Goal: Task Accomplishment & Management: Complete application form

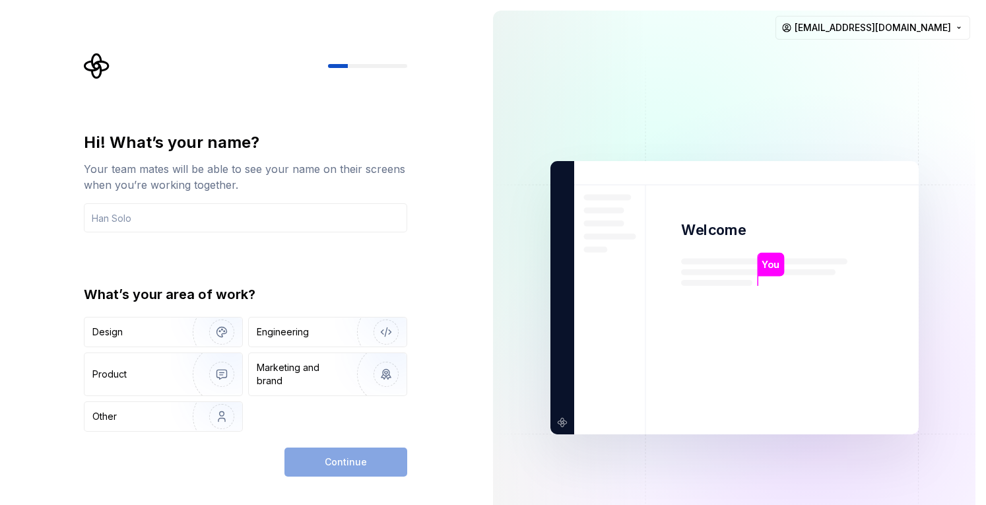
click at [298, 214] on input "text" at bounding box center [245, 217] width 323 height 29
click at [318, 224] on input "text" at bounding box center [245, 217] width 323 height 29
click at [302, 222] on input "text" at bounding box center [245, 217] width 323 height 29
type input "[PERSON_NAME]"
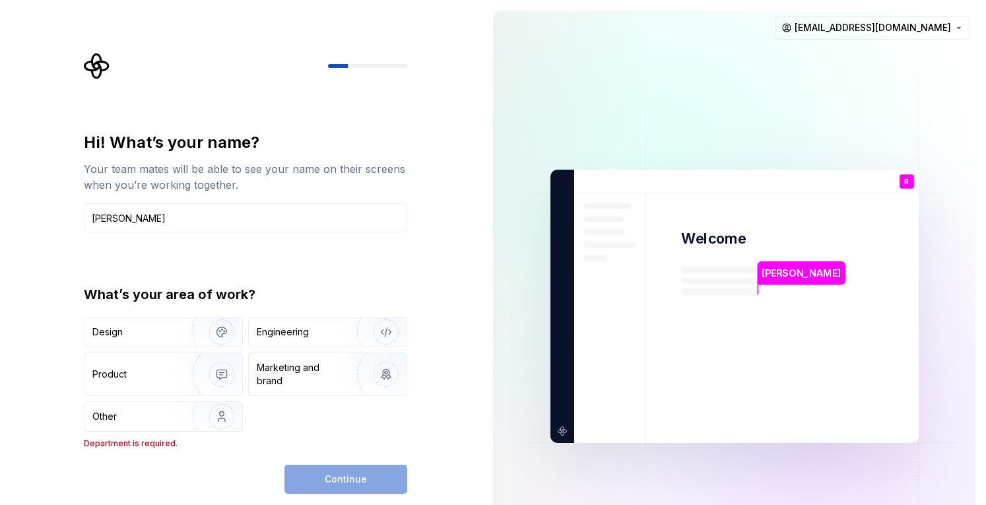
click at [120, 263] on div "Hi! What’s your name? Your team mates will be able to see your name on their sc…" at bounding box center [245, 290] width 323 height 317
click at [267, 331] on div "Engineering" at bounding box center [283, 331] width 52 height 13
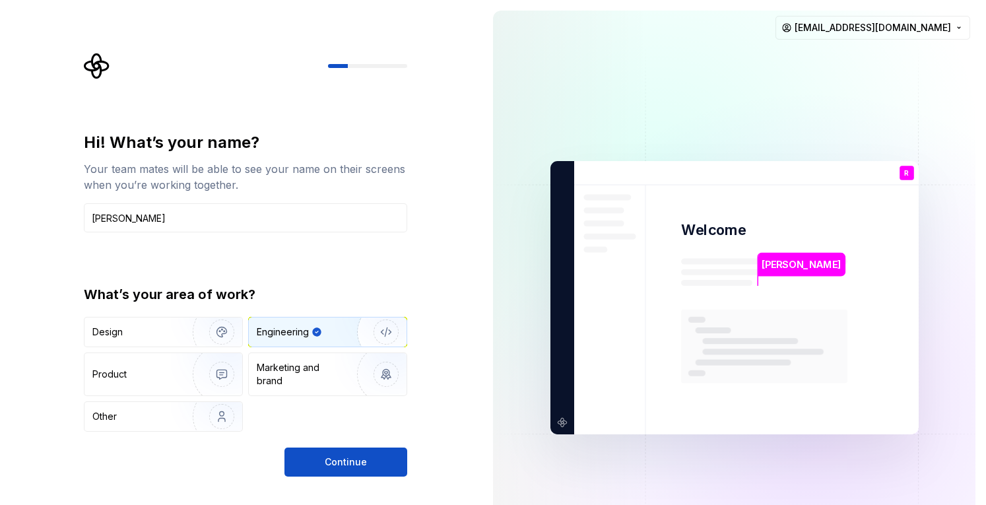
click at [339, 461] on span "Continue" at bounding box center [346, 461] width 42 height 13
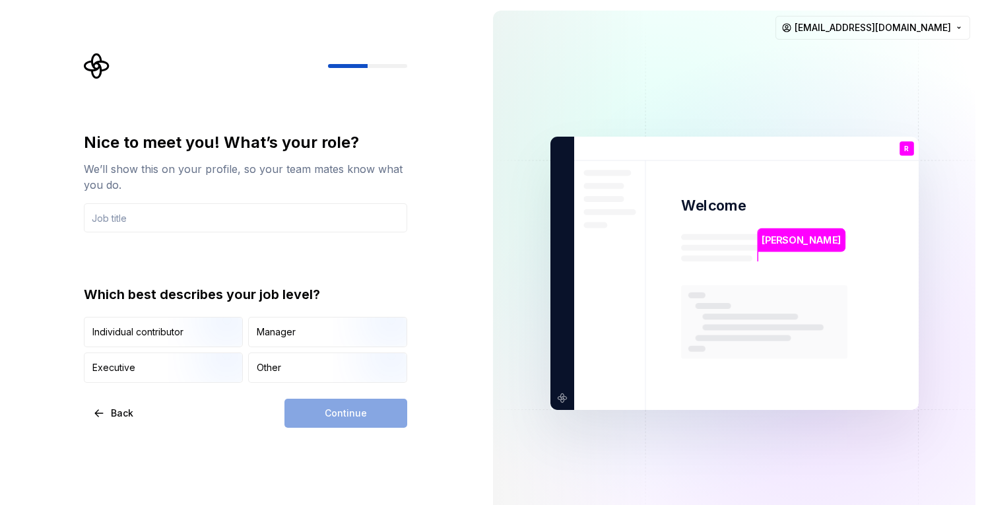
click at [257, 368] on div "Other" at bounding box center [269, 367] width 24 height 13
click at [269, 368] on div "Other" at bounding box center [269, 367] width 24 height 13
click at [212, 337] on img "button" at bounding box center [210, 348] width 84 height 88
click at [317, 403] on div "Continue" at bounding box center [345, 413] width 123 height 29
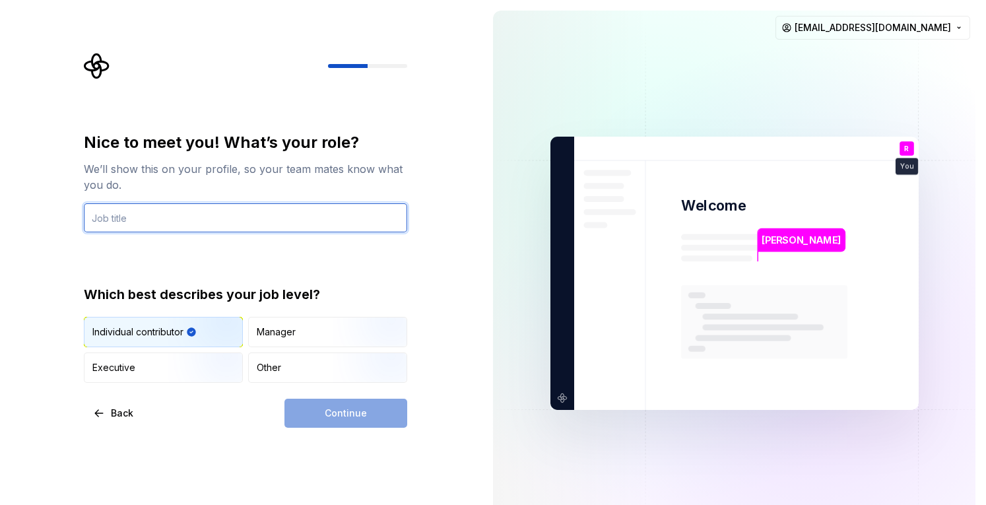
click at [255, 226] on input "text" at bounding box center [245, 217] width 323 height 29
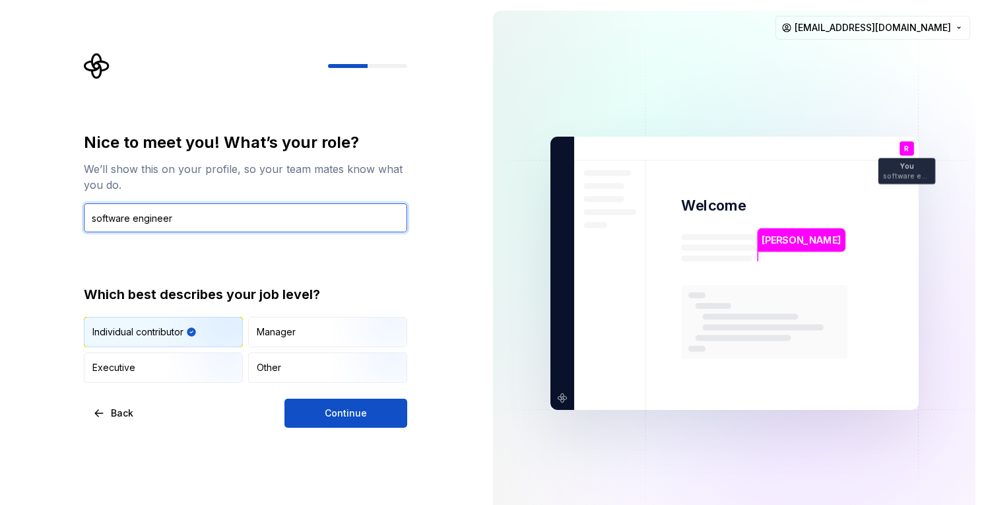
type input "software engineer"
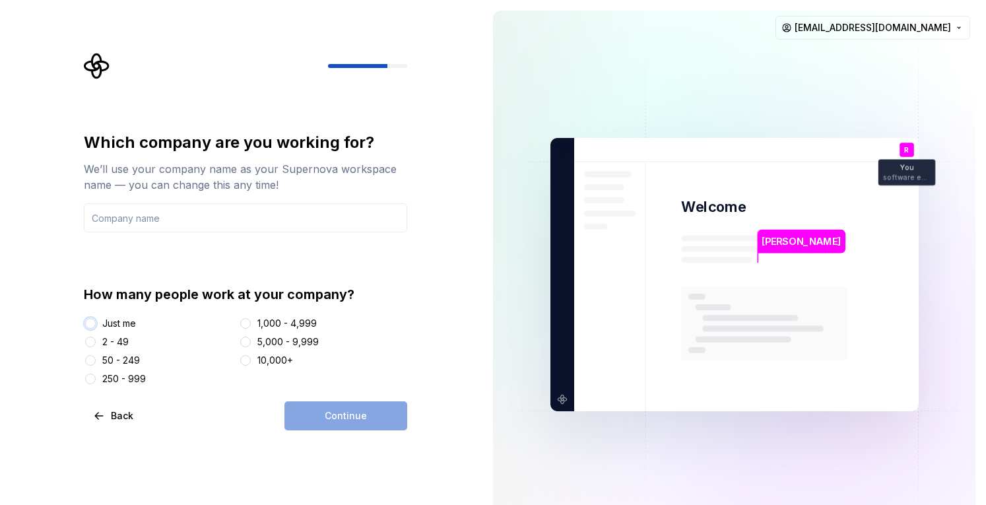
click at [89, 324] on button "Just me" at bounding box center [90, 323] width 11 height 11
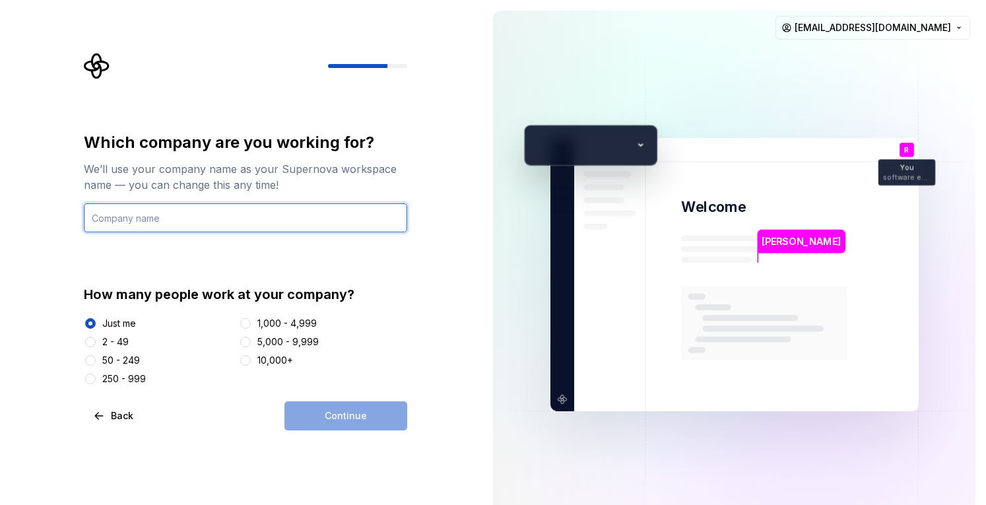
click at [269, 217] on input "text" at bounding box center [245, 217] width 323 height 29
click at [313, 217] on input "text" at bounding box center [245, 217] width 323 height 29
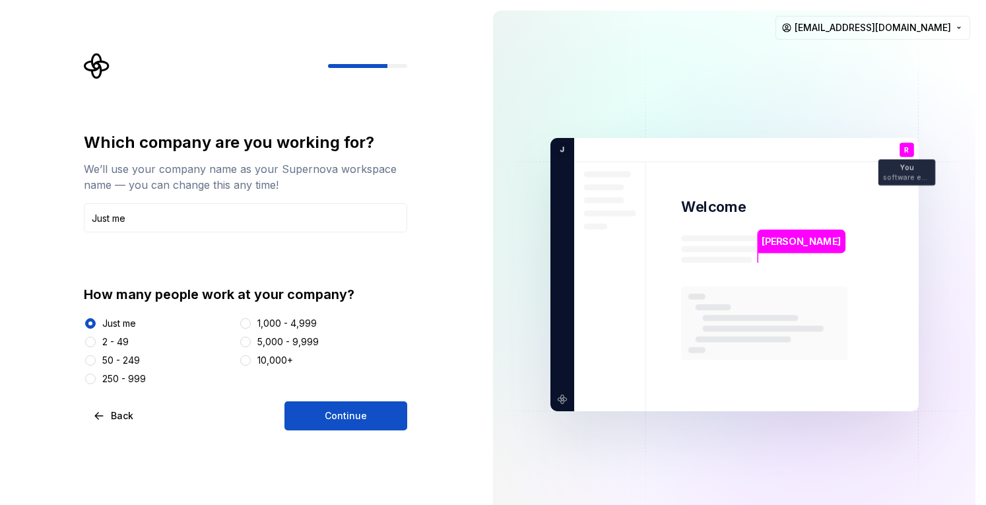
click at [327, 412] on span "Continue" at bounding box center [346, 415] width 42 height 13
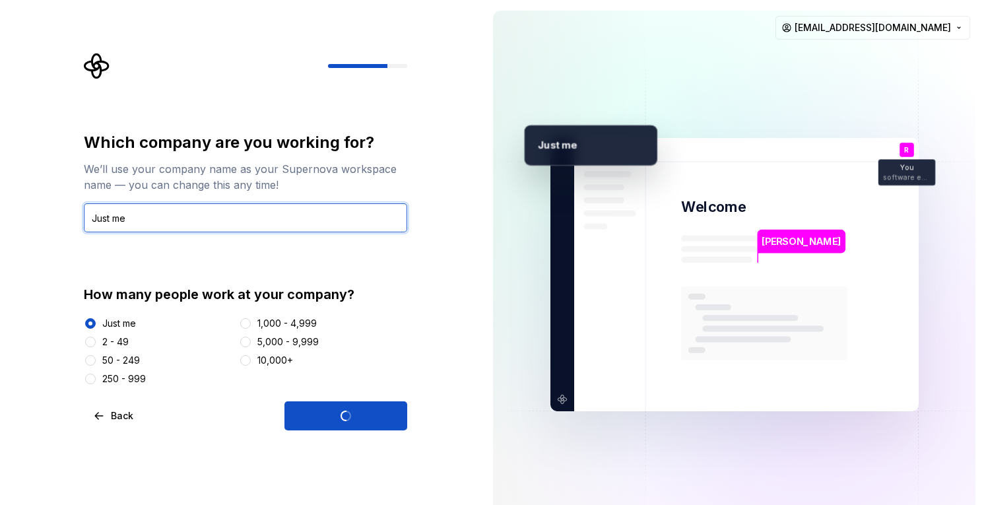
click at [173, 222] on input "Just me" at bounding box center [245, 217] width 323 height 29
type input "J"
type input "Sk"
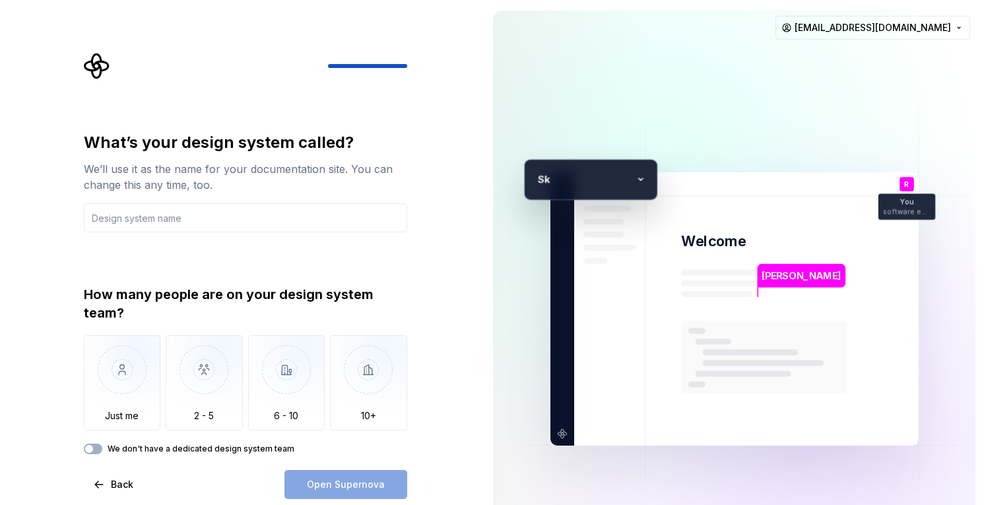
click at [114, 482] on span "Back" at bounding box center [122, 484] width 22 height 13
click at [113, 476] on button "Back" at bounding box center [114, 484] width 61 height 29
click at [113, 484] on span "Back" at bounding box center [122, 484] width 22 height 13
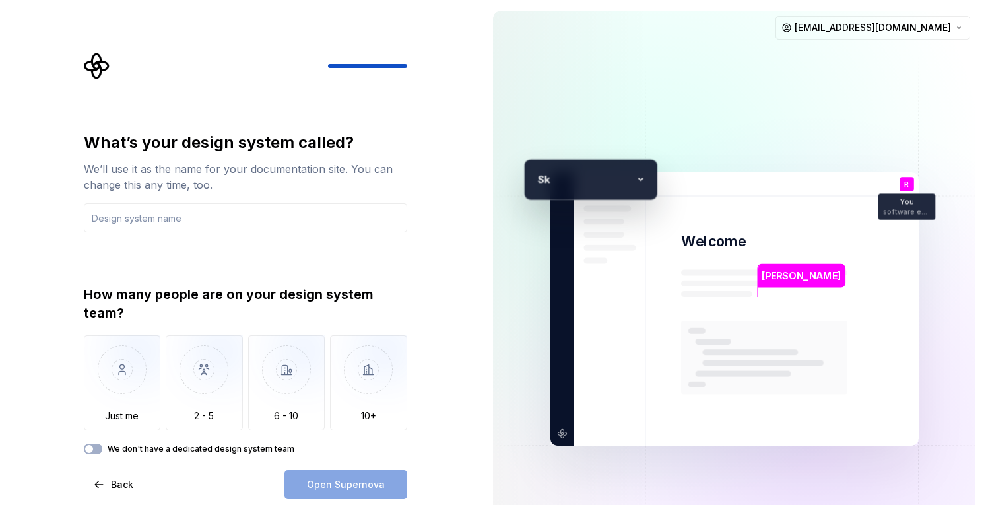
click at [113, 484] on span "Back" at bounding box center [122, 484] width 22 height 13
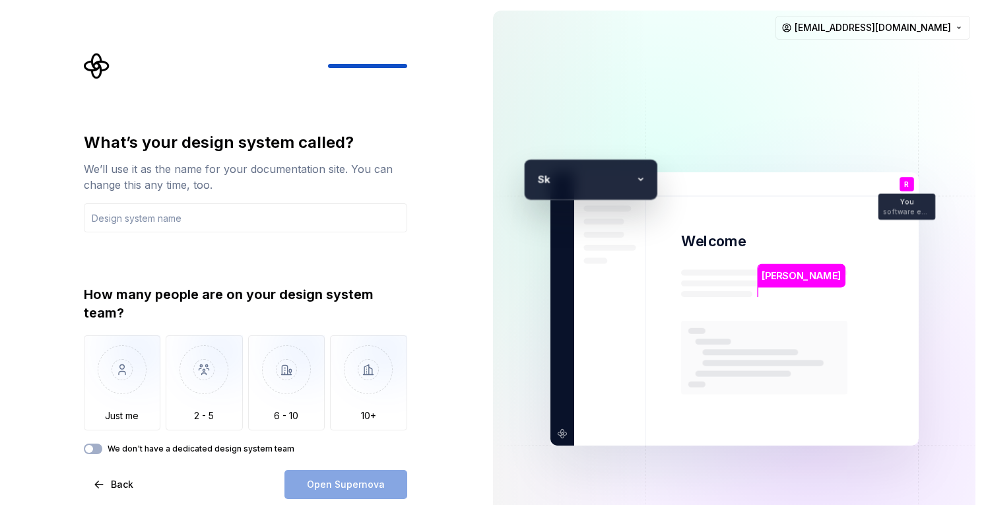
click at [113, 484] on span "Back" at bounding box center [122, 484] width 22 height 13
click at [91, 451] on span "button" at bounding box center [89, 449] width 8 height 8
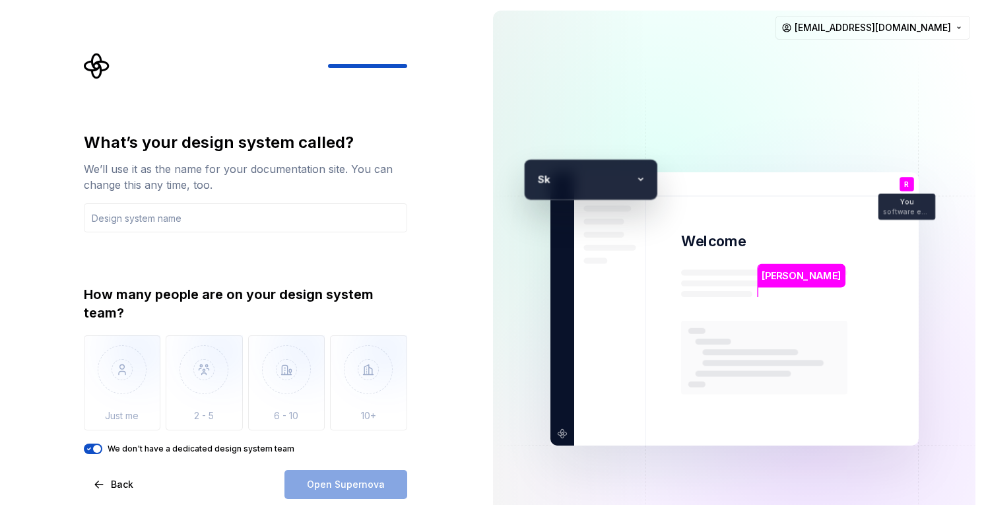
click at [91, 451] on icon "button" at bounding box center [89, 449] width 11 height 8
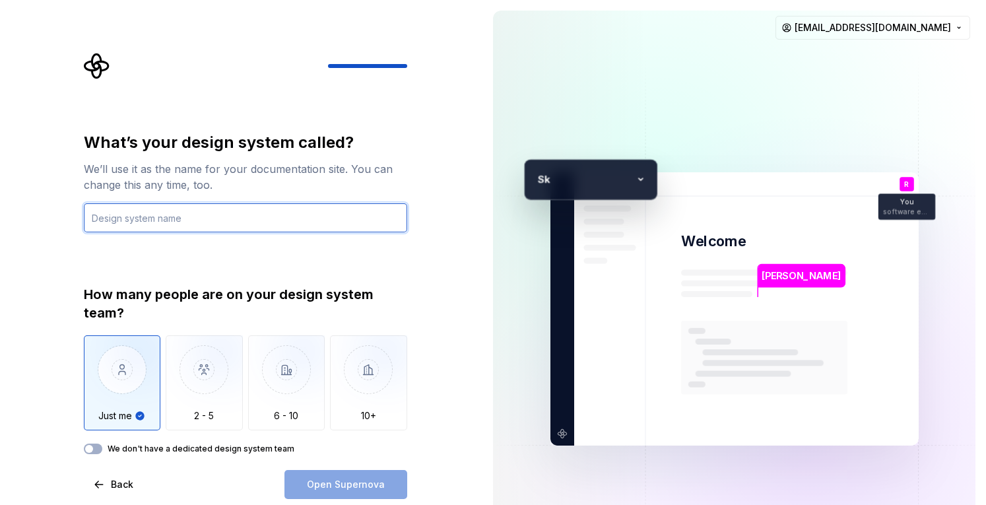
click at [226, 214] on input "text" at bounding box center [245, 217] width 323 height 29
type input "backpack"
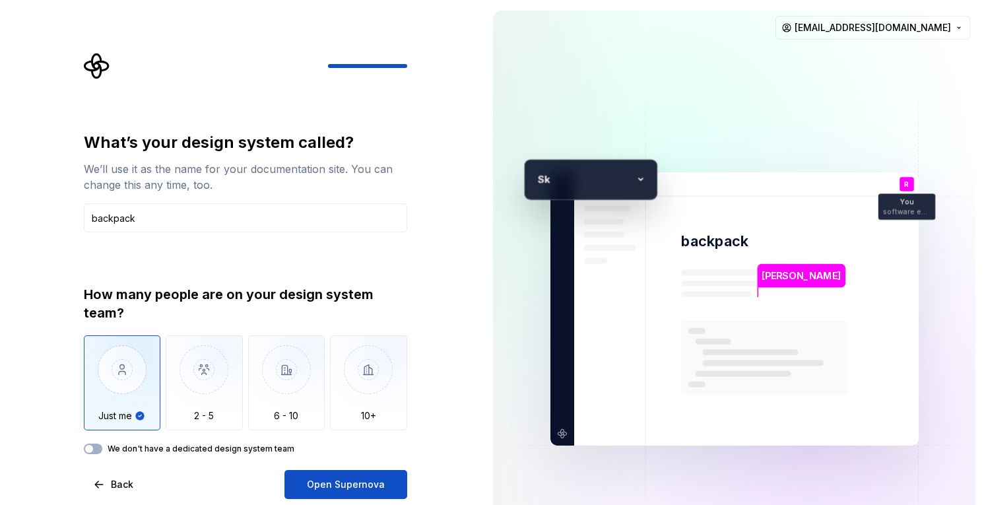
click at [313, 494] on button "Open Supernova" at bounding box center [345, 484] width 123 height 29
click at [637, 174] on icon at bounding box center [640, 180] width 20 height 20
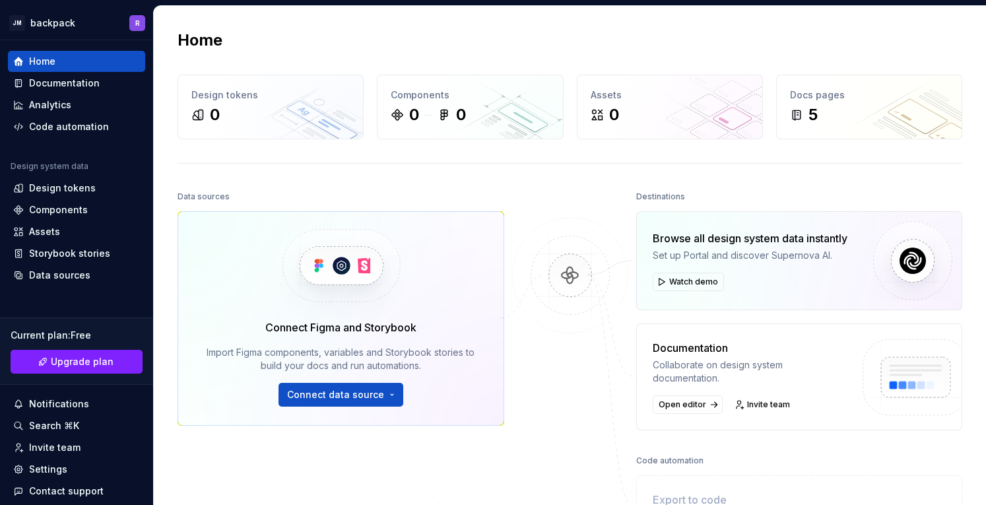
click at [77, 120] on div "Code automation" at bounding box center [69, 126] width 80 height 13
